Goal: Obtain resource: Obtain resource

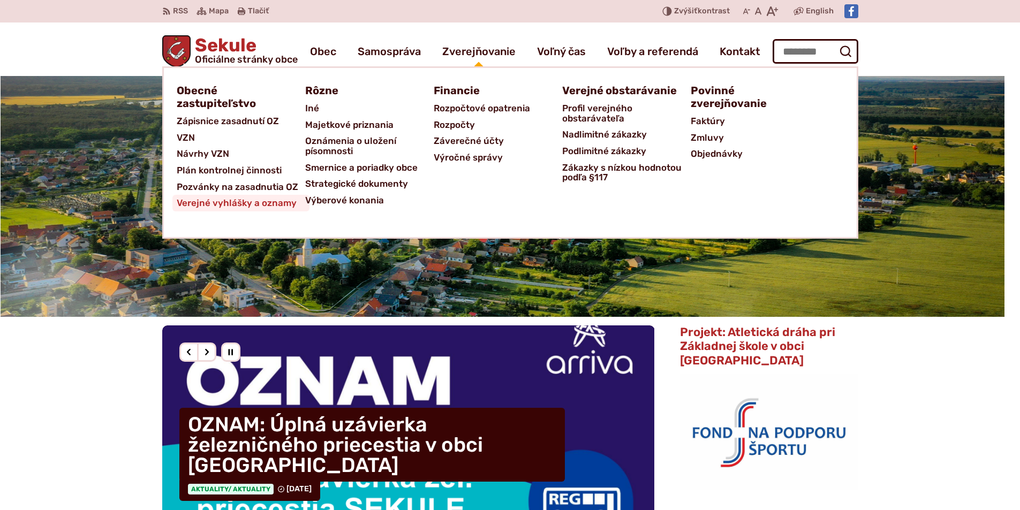
click at [240, 204] on span "Verejné vyhlášky a oznamy" at bounding box center [237, 203] width 120 height 17
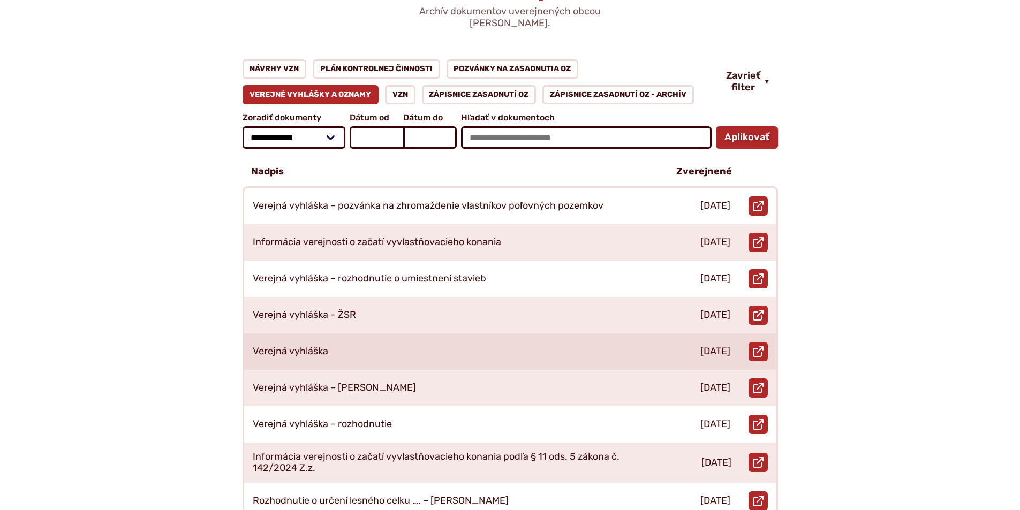
scroll to position [161, 0]
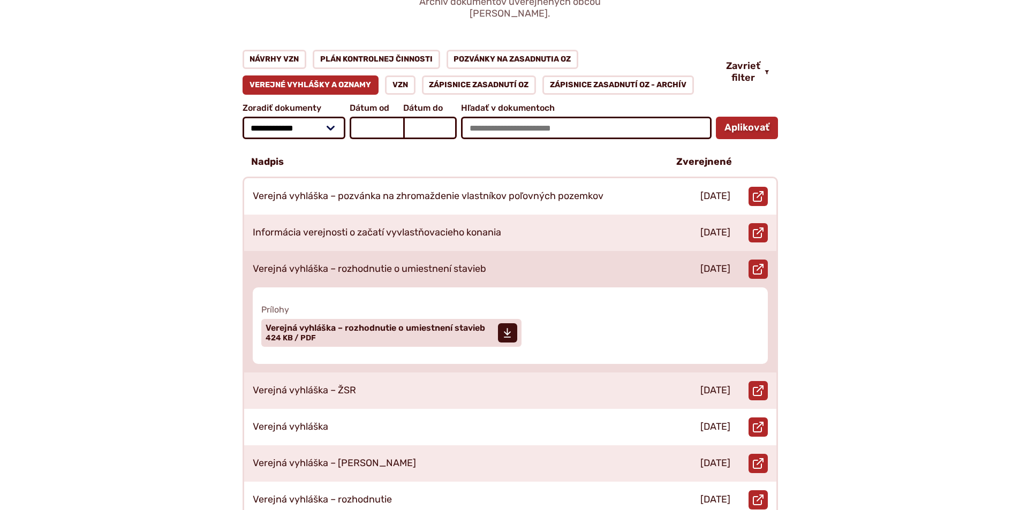
click at [444, 263] on p "Verejná vyhláška – rozhodnutie o umiestnení stavieb" at bounding box center [369, 269] width 233 height 12
click at [506, 328] on use at bounding box center [507, 333] width 7 height 10
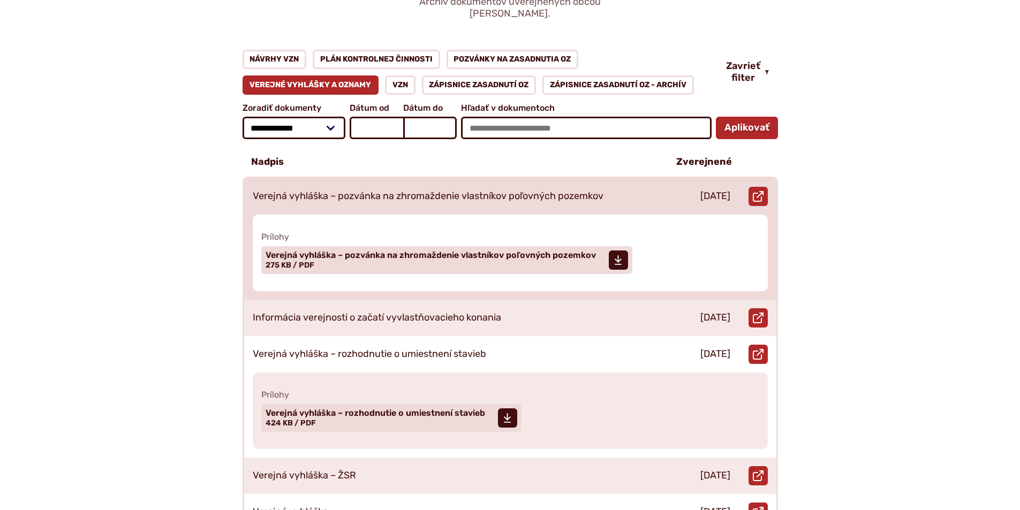
click at [458, 191] on p "Verejná vyhláška – pozvánka na zhromaždenie vlastníkov poľovných pozemkov" at bounding box center [428, 197] width 351 height 12
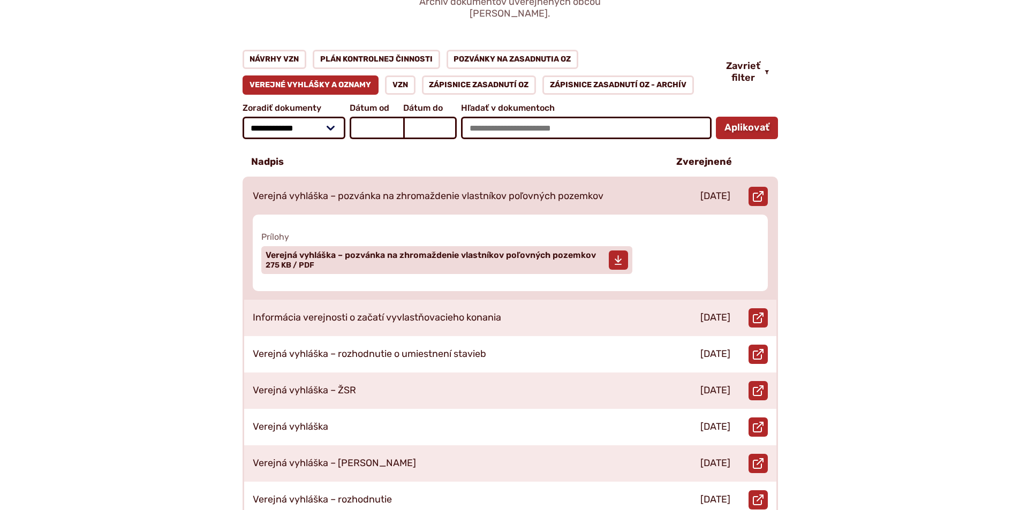
click at [622, 251] on span at bounding box center [618, 260] width 19 height 19
